Goal: Task Accomplishment & Management: Use online tool/utility

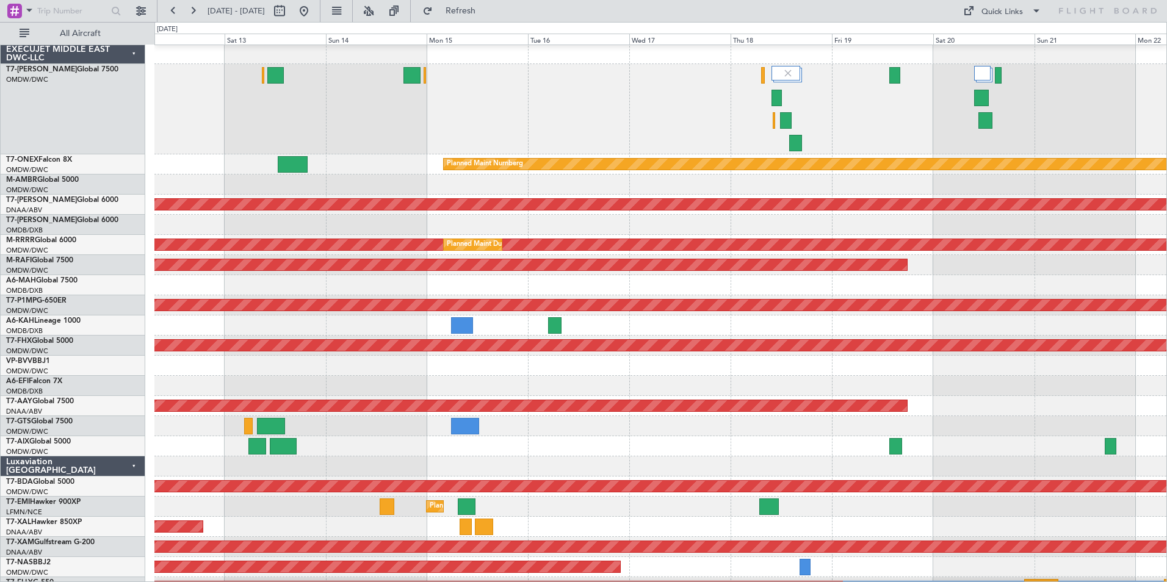
scroll to position [7, 0]
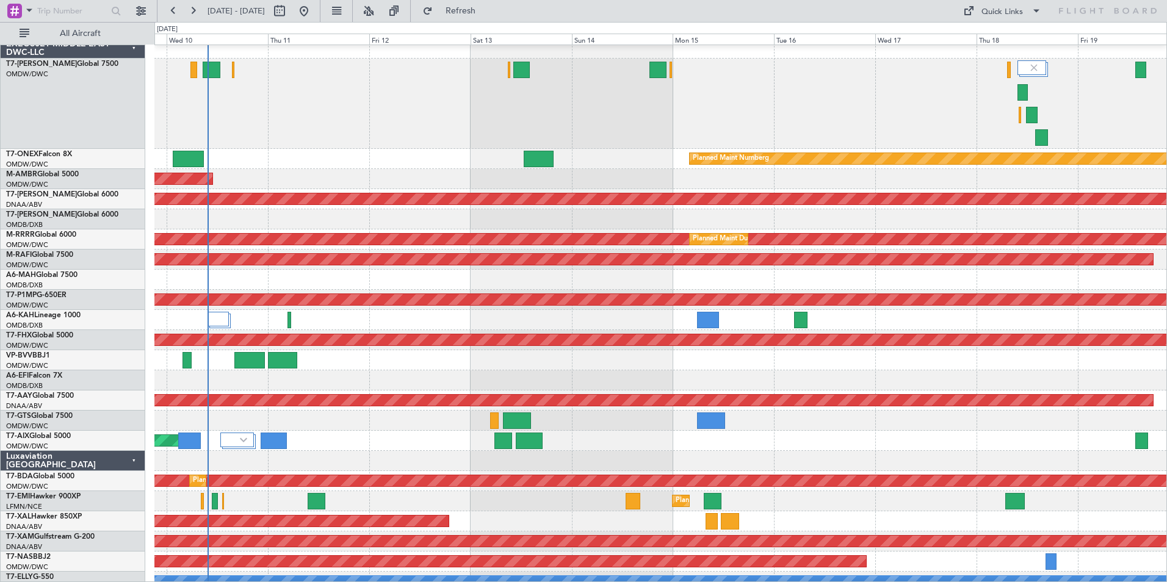
click at [546, 126] on div at bounding box center [660, 104] width 1012 height 90
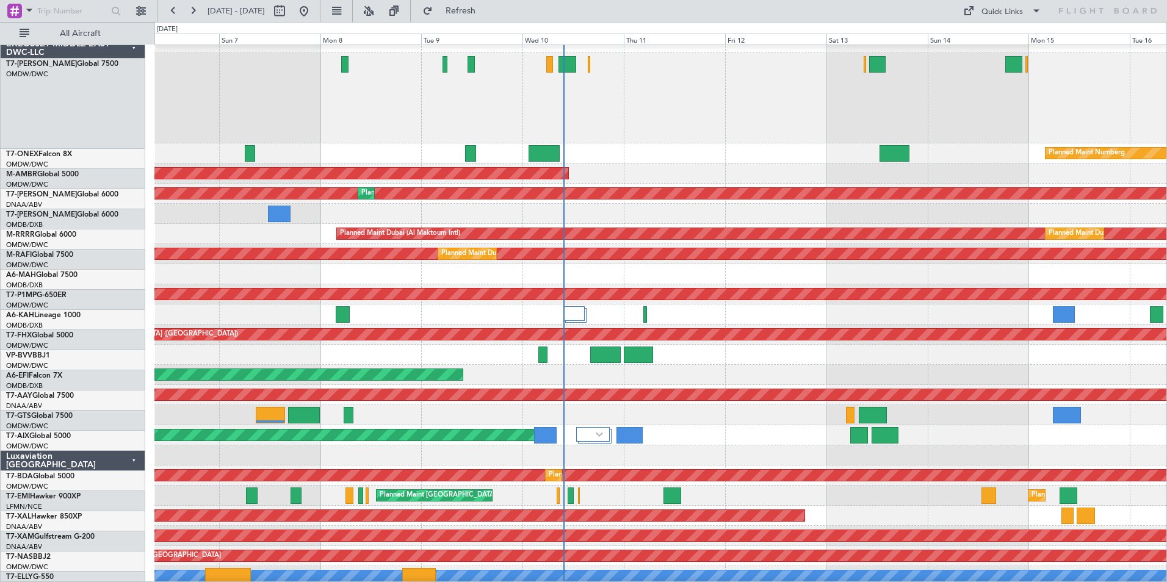
scroll to position [0, 0]
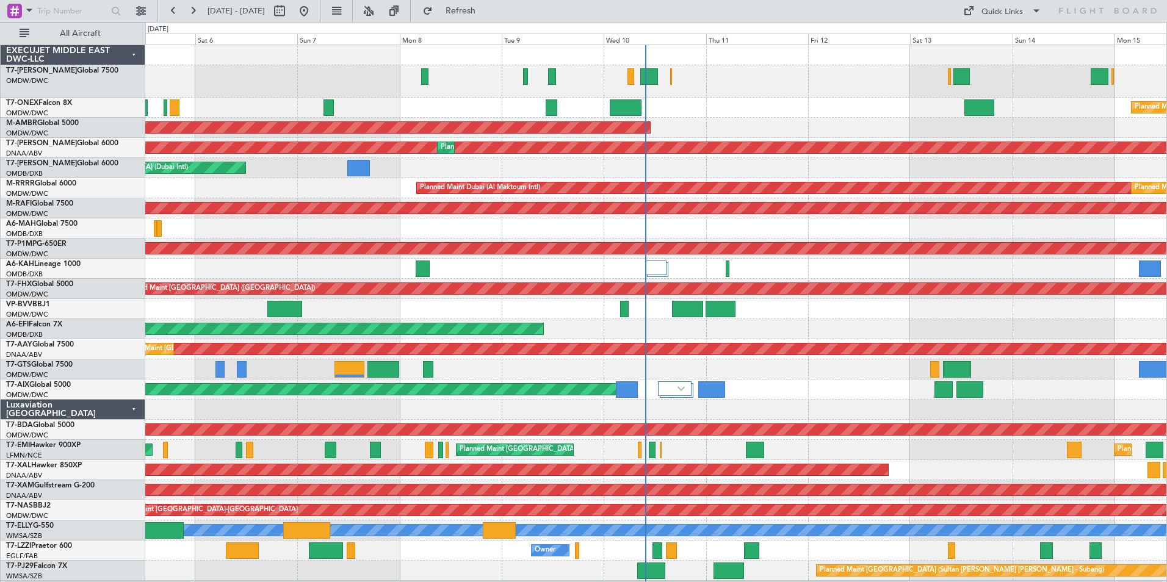
click at [408, 193] on div "Planned Maint Dubai (Al Maktoum Intl) Planned Maint Nurnberg AOG Maint [GEOGRAP…" at bounding box center [655, 313] width 1021 height 536
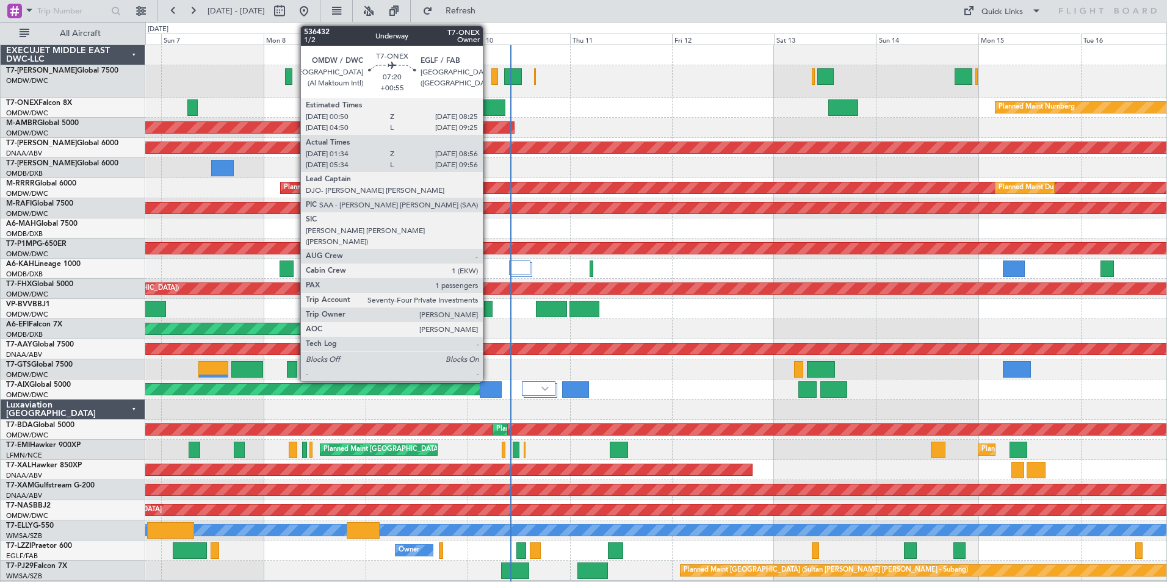
click at [488, 109] on div at bounding box center [490, 108] width 32 height 16
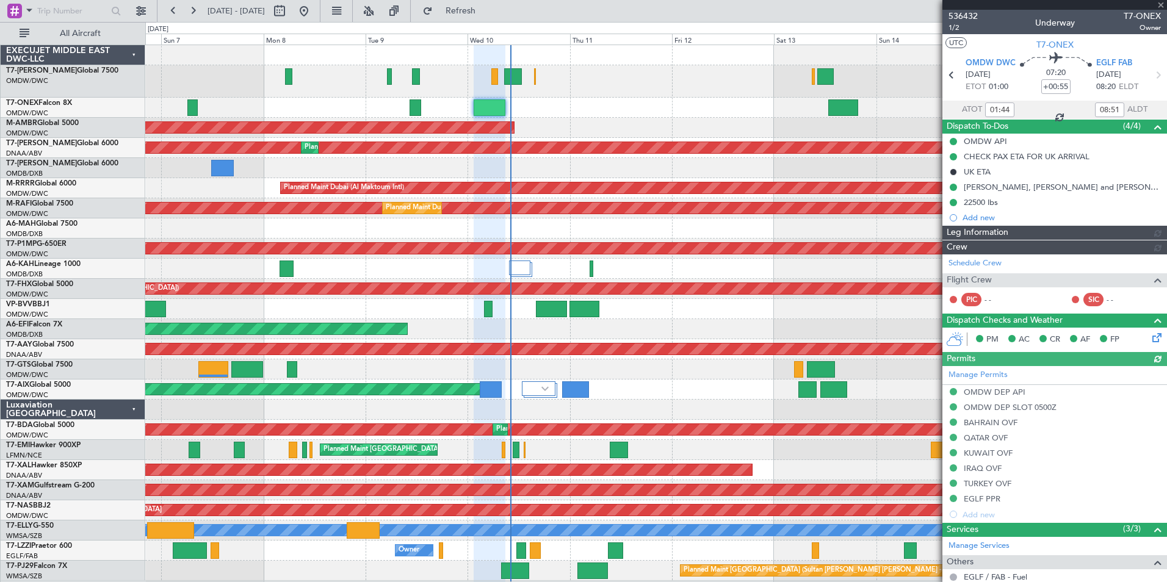
type input "[PERSON_NAME] ([PERSON_NAME])"
type input "7210"
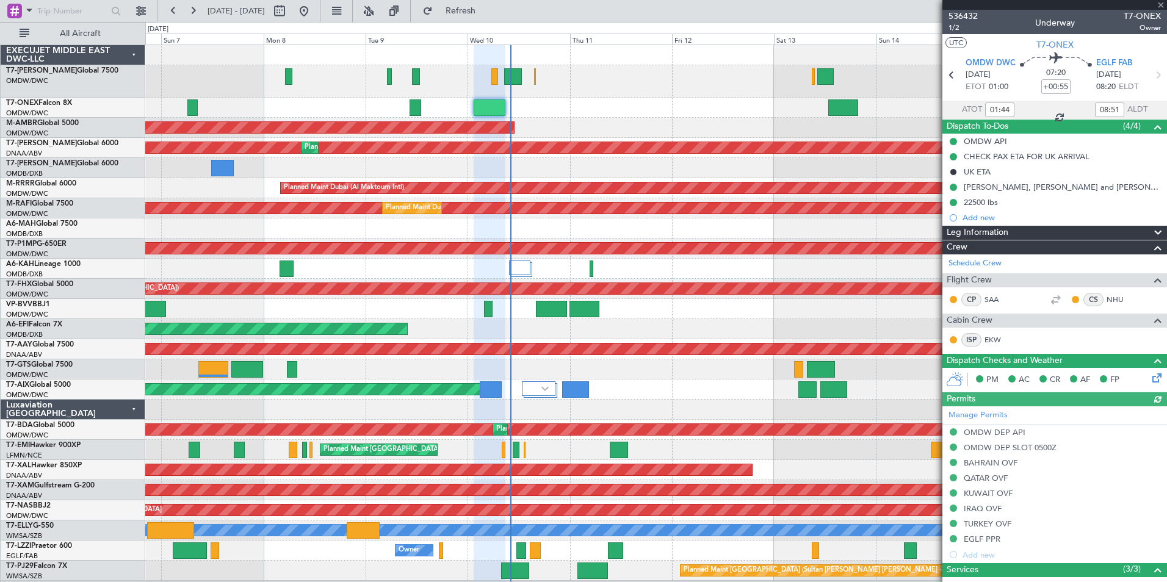
scroll to position [150, 0]
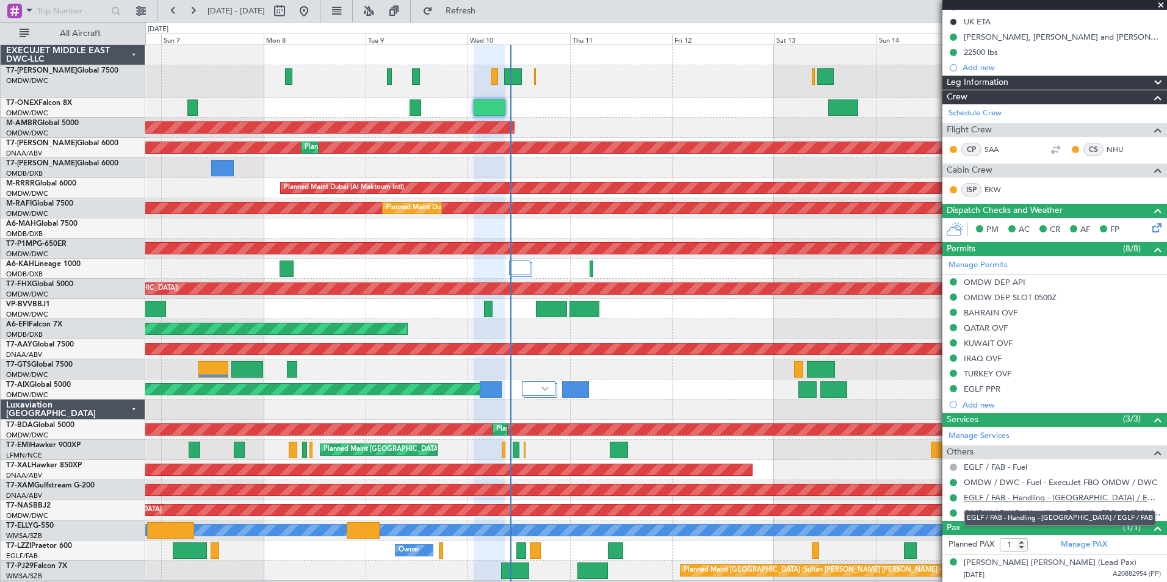
click at [993, 495] on link "EGLF / FAB - Handling - [GEOGRAPHIC_DATA] / EGLF / FAB" at bounding box center [1062, 498] width 197 height 10
